Goal: Check status

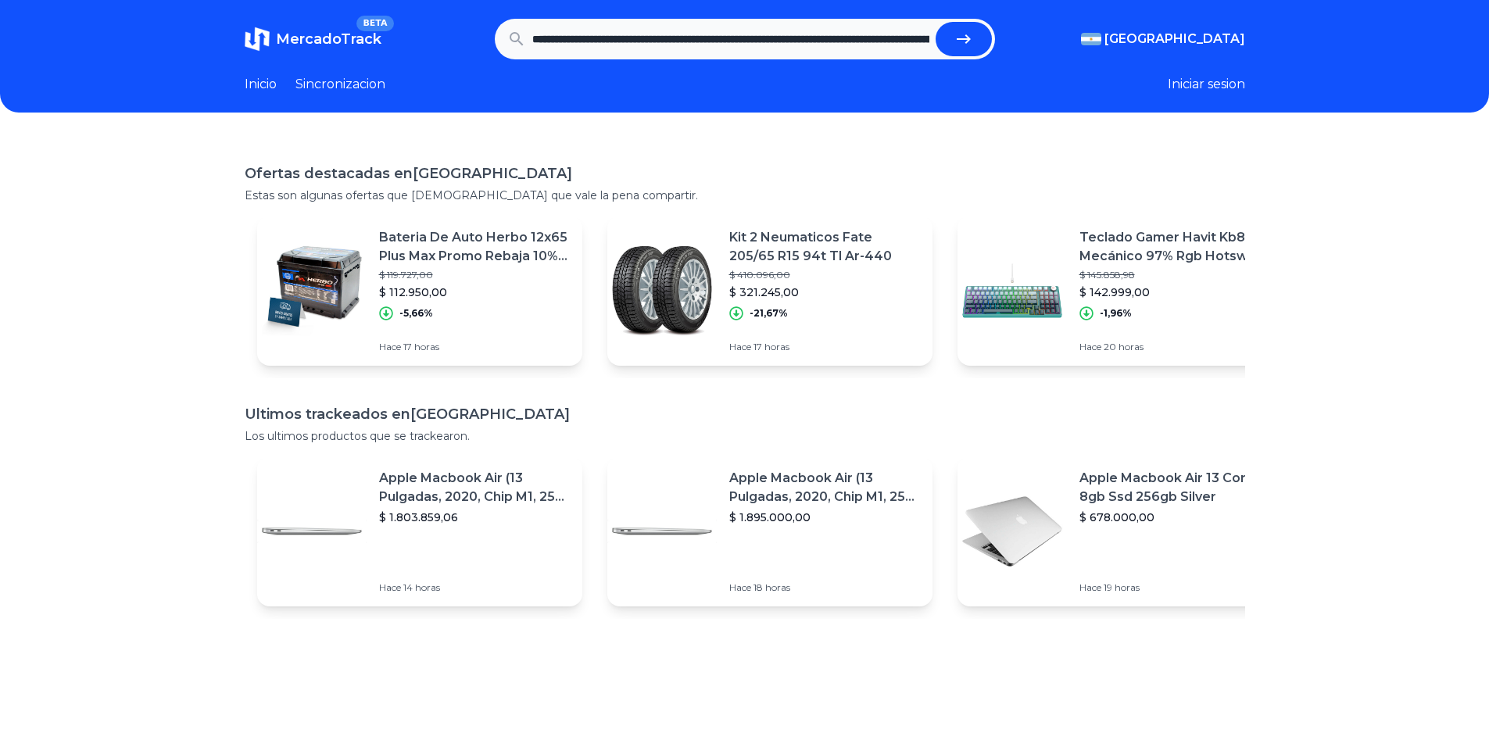
scroll to position [0, 1275]
click at [936, 22] on button "submit" at bounding box center [964, 39] width 56 height 34
type input "**********"
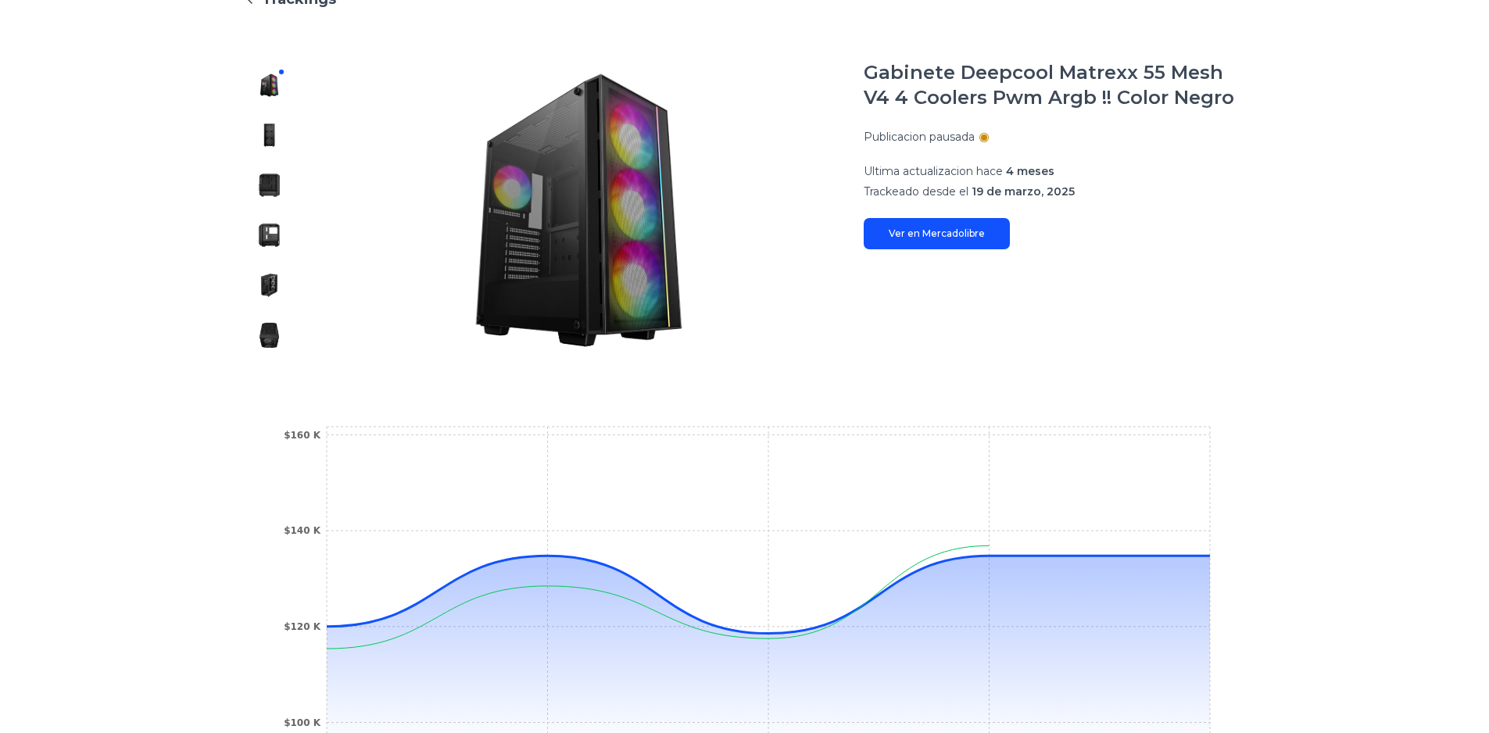
scroll to position [416, 0]
